Goal: Information Seeking & Learning: Check status

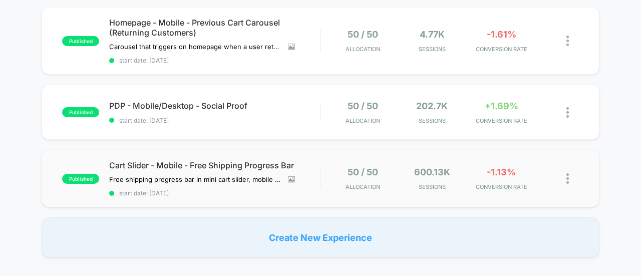
scroll to position [100, 0]
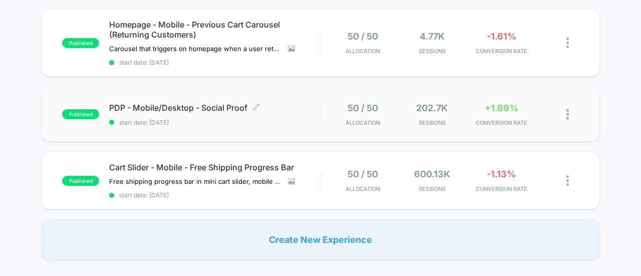
click at [151, 109] on span "PDP - Mobile/Desktop - Social Proof Click to edit experience details" at bounding box center [214, 108] width 211 height 10
